Goal: Navigation & Orientation: Find specific page/section

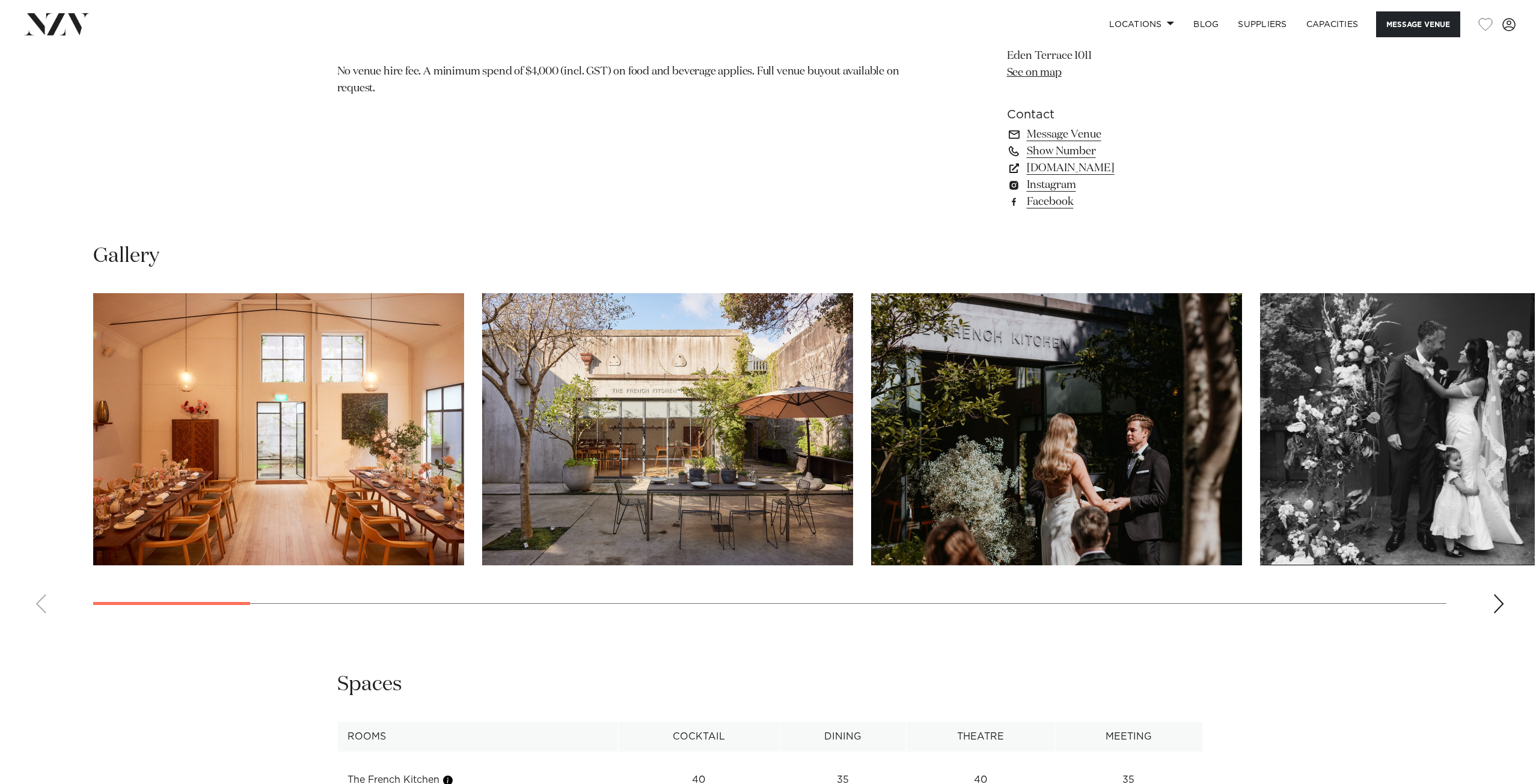
scroll to position [1323, 0]
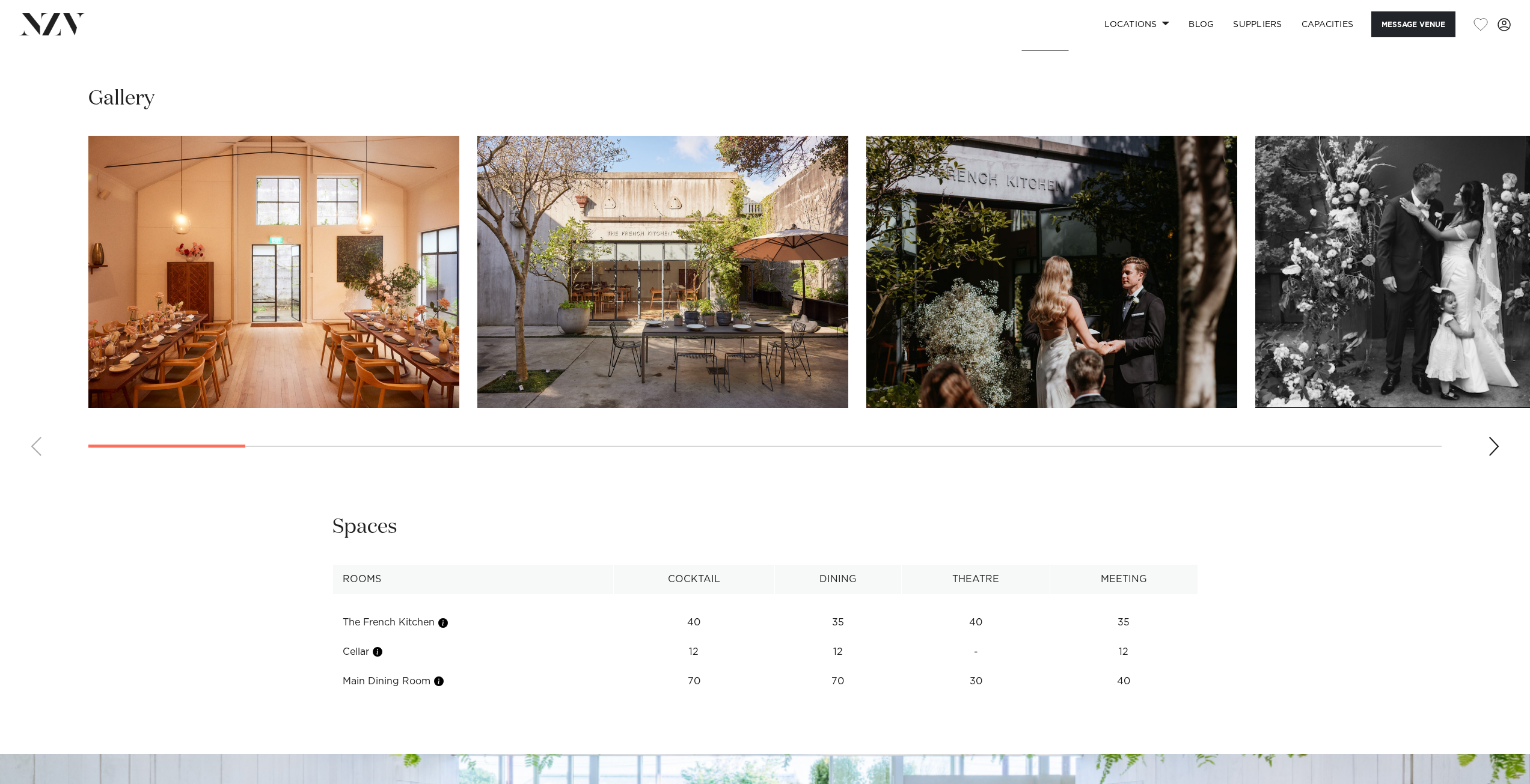
click at [406, 256] on img "1 / 30" at bounding box center [274, 272] width 371 height 273
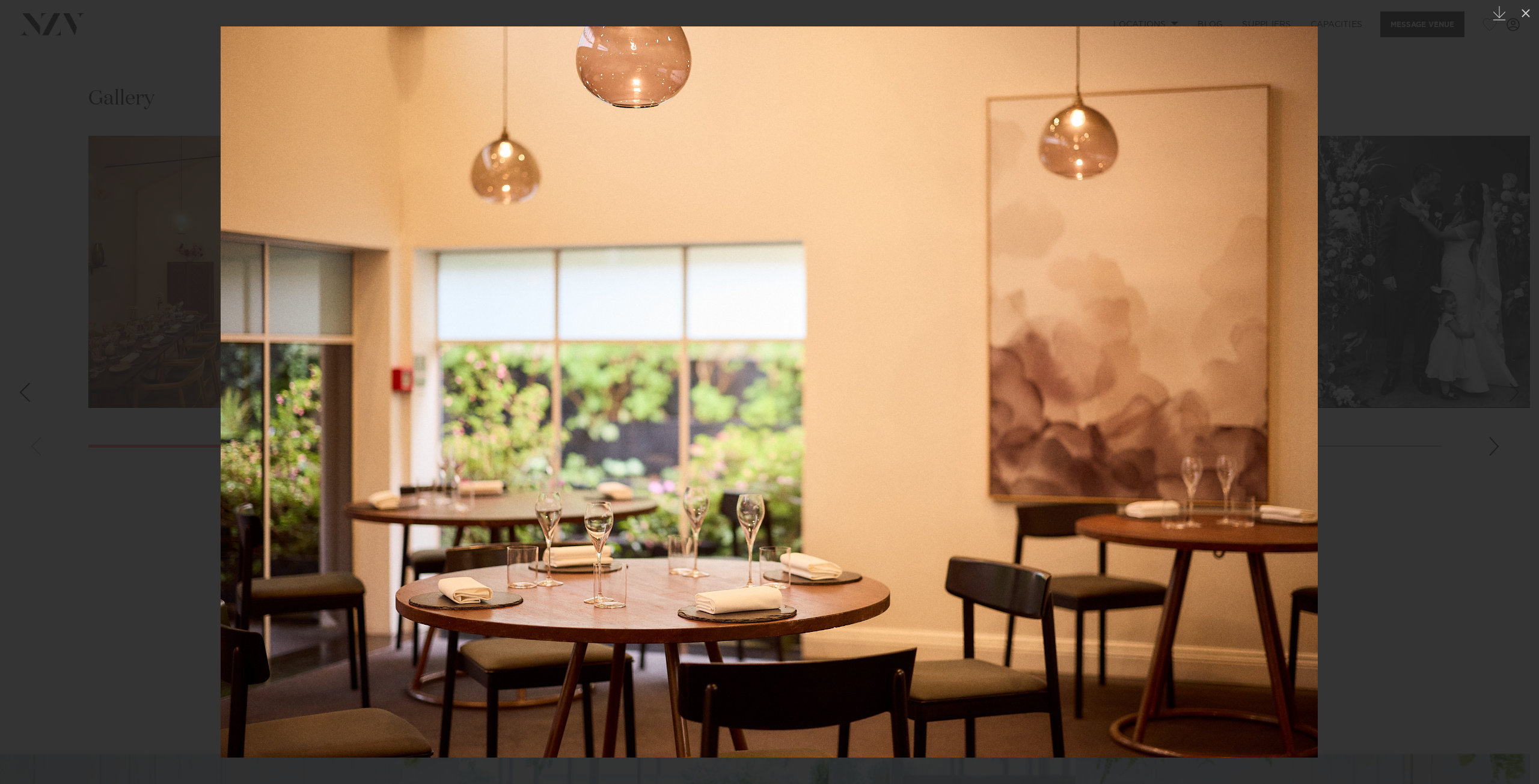
click at [1498, 476] on div at bounding box center [770, 392] width 1539 height 784
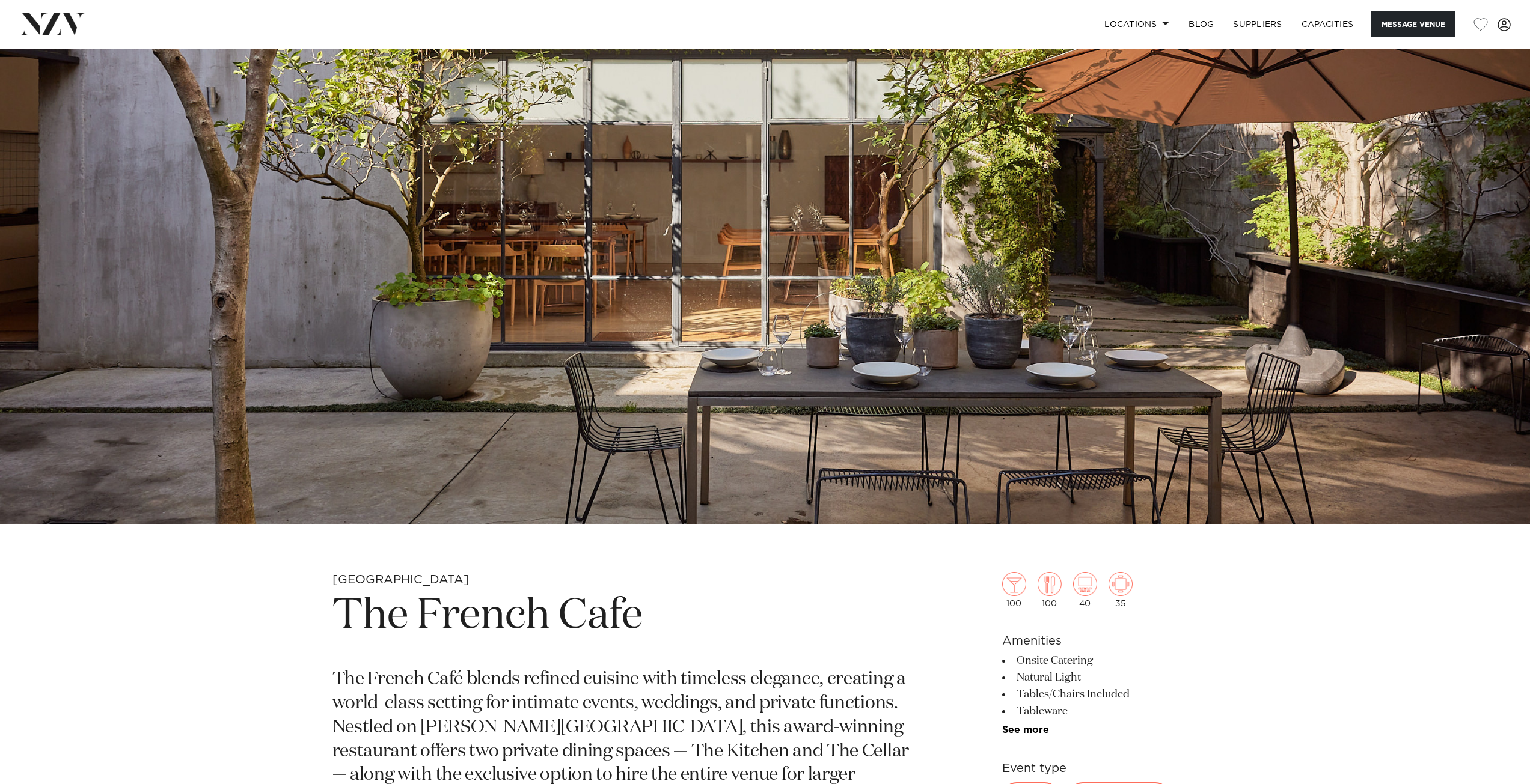
scroll to position [89, 0]
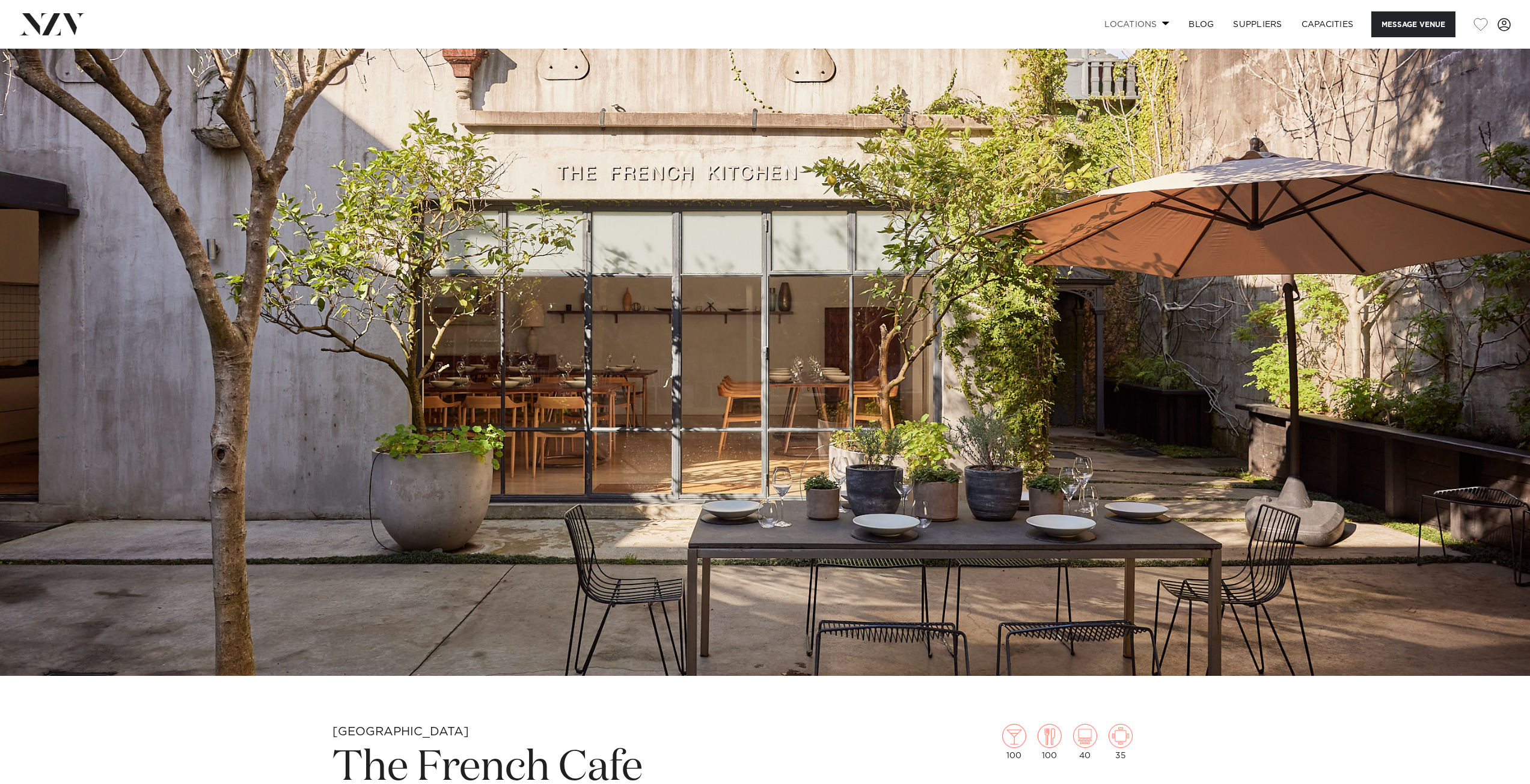
click at [1150, 29] on link "Locations" at bounding box center [1137, 24] width 84 height 26
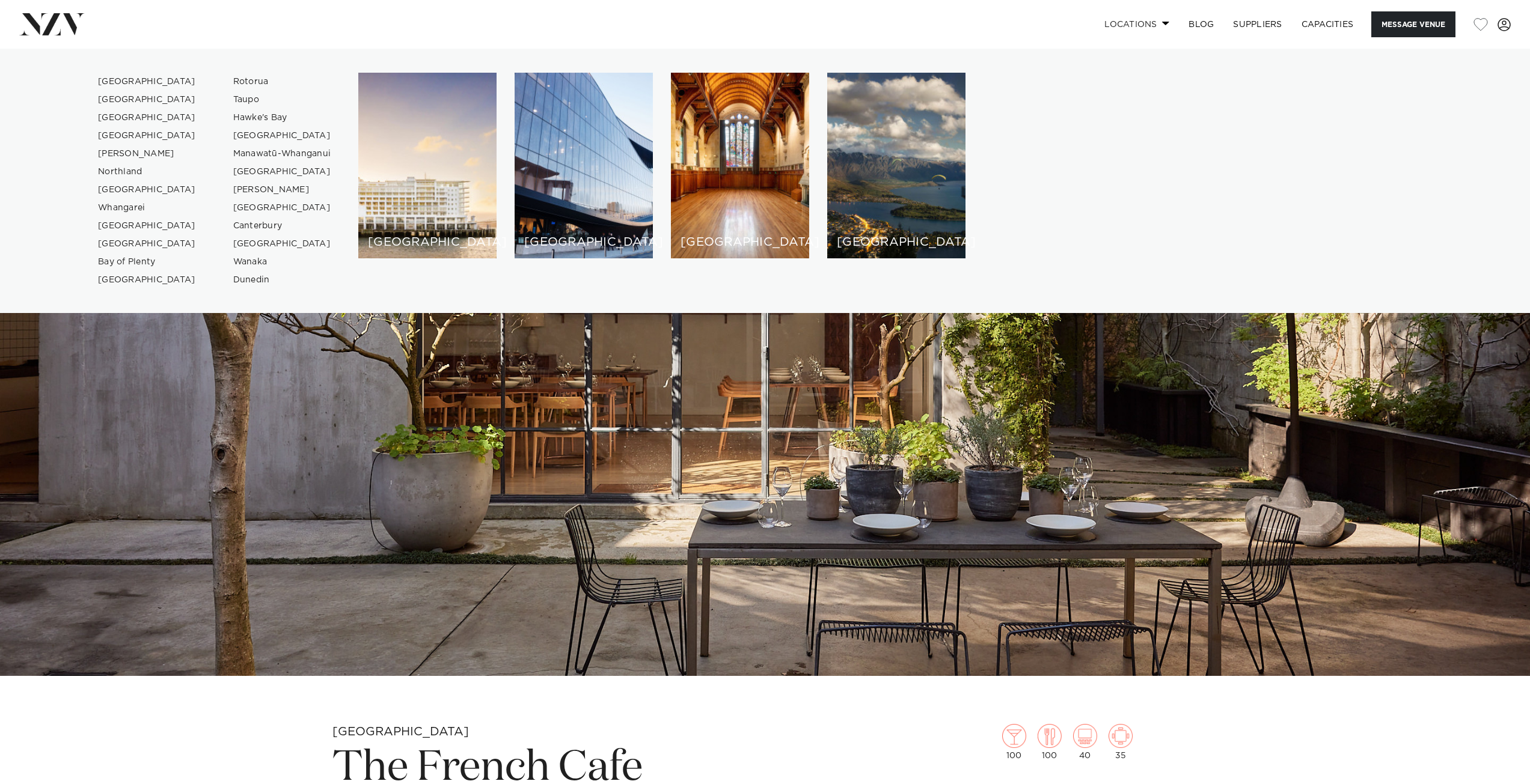
click at [1150, 29] on link "Locations" at bounding box center [1137, 24] width 84 height 26
